Goal: Navigation & Orientation: Find specific page/section

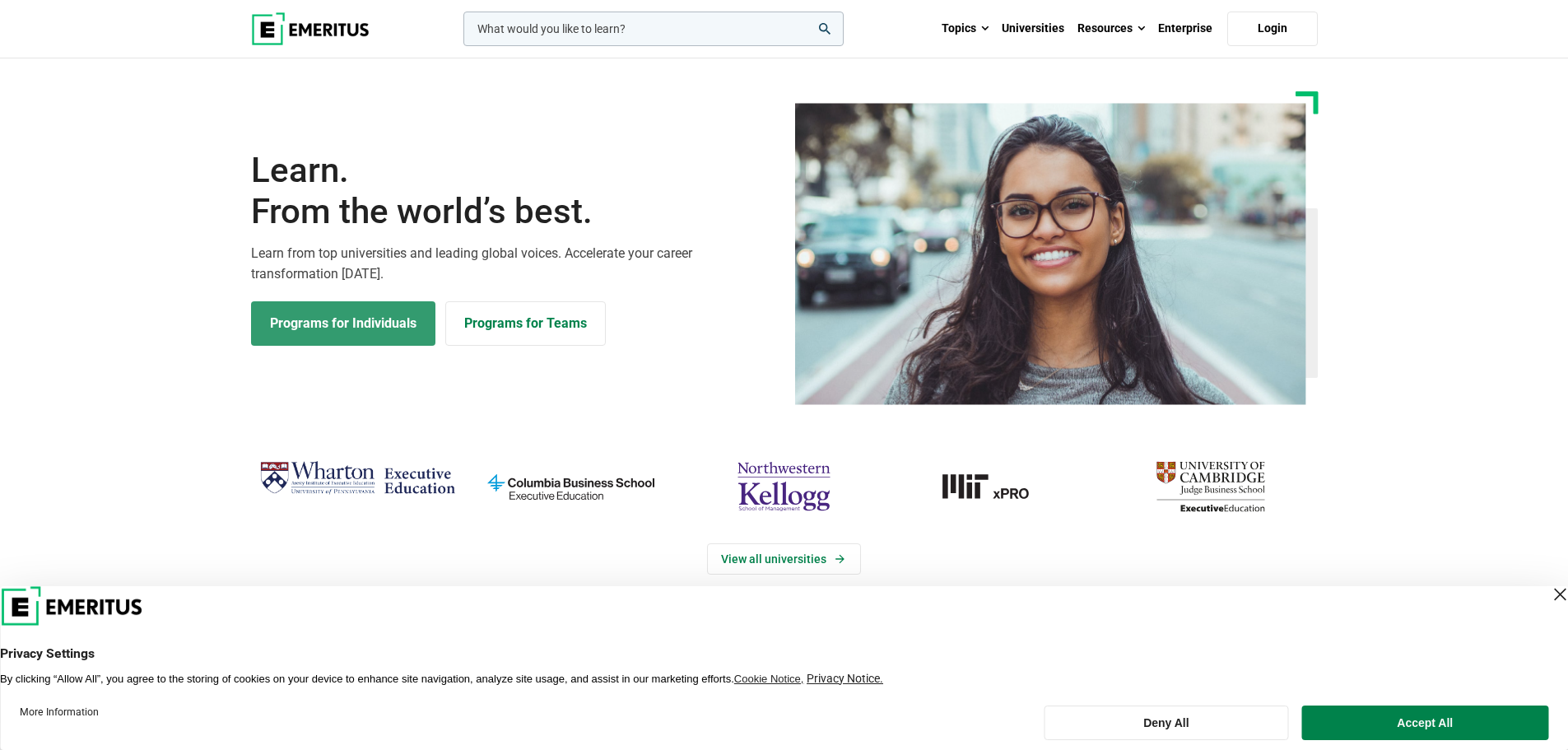
click at [366, 321] on link "Programs for Individuals" at bounding box center [343, 324] width 184 height 44
click at [1274, 34] on link "Login" at bounding box center [1272, 28] width 90 height 34
